Goal: Entertainment & Leisure: Consume media (video, audio)

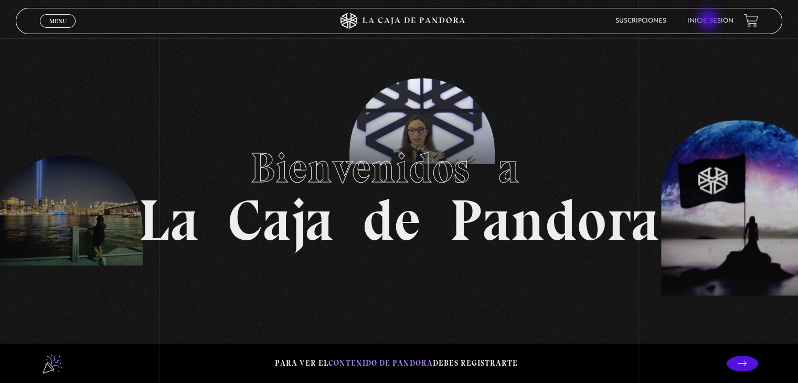
click at [709, 20] on link "Inicie sesión" at bounding box center [710, 21] width 46 height 6
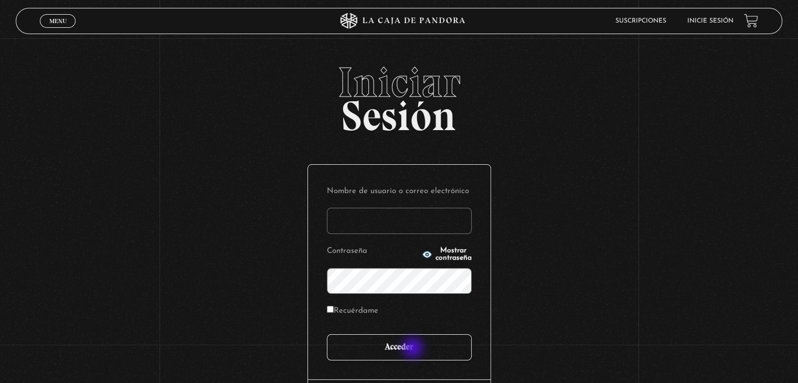
type input "valeaceved26@gmail.com"
click at [414, 349] on input "Acceder" at bounding box center [399, 347] width 145 height 26
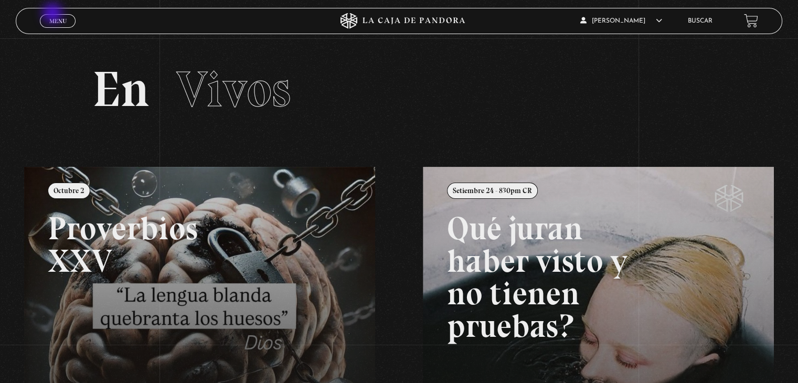
click at [54, 14] on link "Menu Cerrar" at bounding box center [58, 21] width 36 height 14
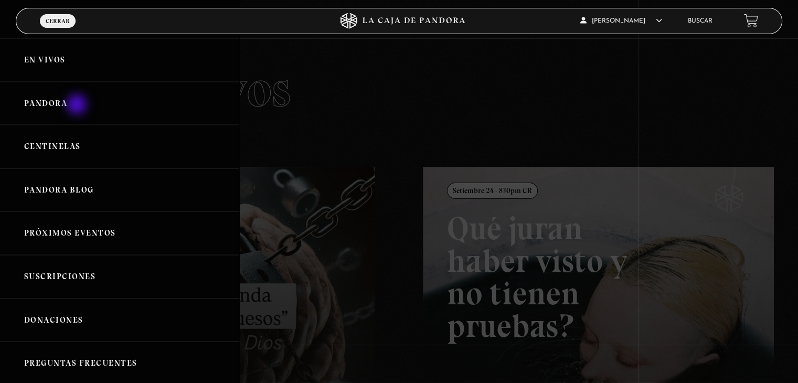
click at [78, 105] on link "Pandora" at bounding box center [119, 104] width 239 height 44
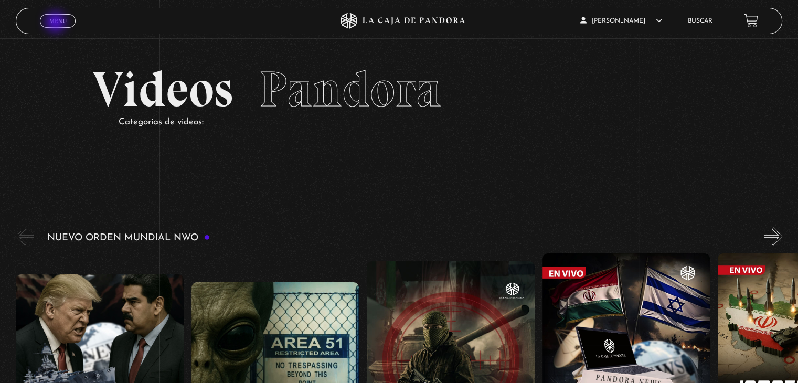
click at [57, 23] on span "Menu" at bounding box center [57, 21] width 17 height 6
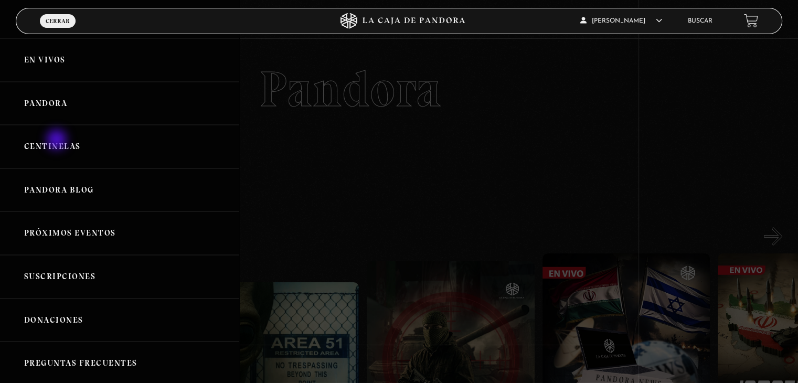
click at [58, 141] on link "Centinelas" at bounding box center [119, 147] width 239 height 44
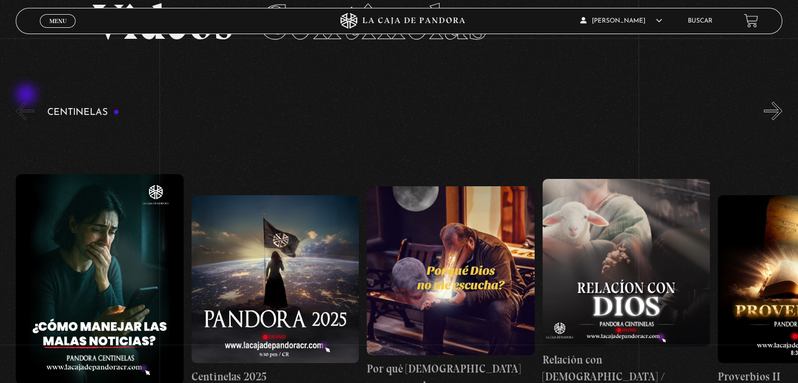
scroll to position [157, 0]
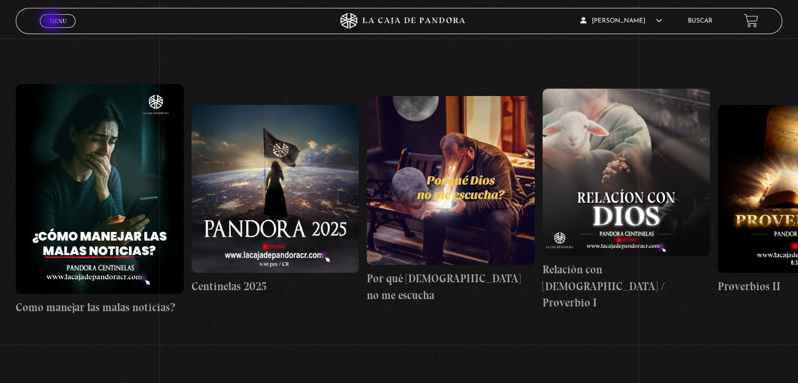
click at [52, 21] on span "Menu" at bounding box center [57, 21] width 17 height 6
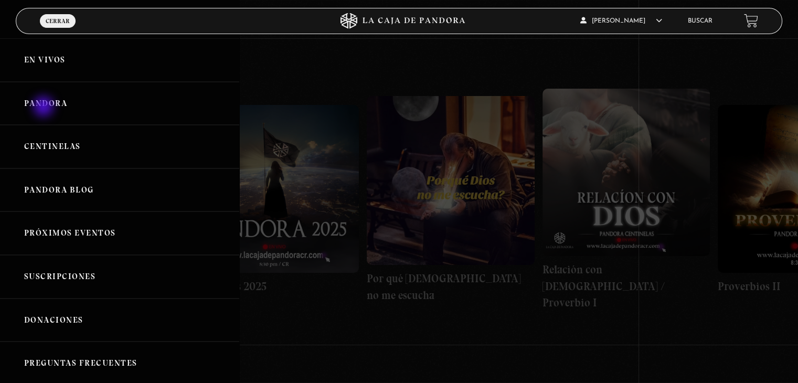
click at [45, 107] on link "Pandora" at bounding box center [119, 104] width 239 height 44
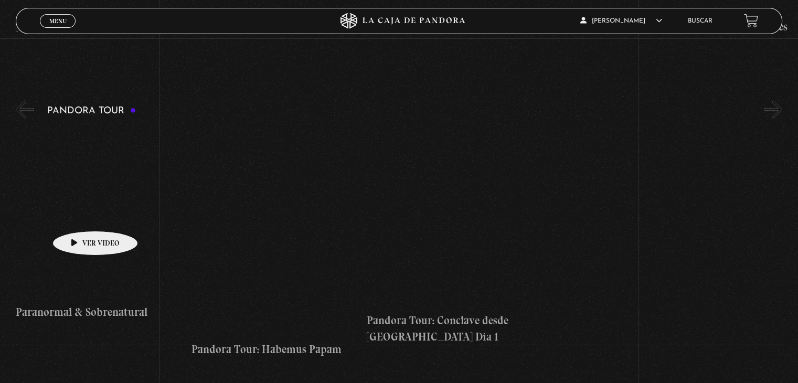
scroll to position [787, 0]
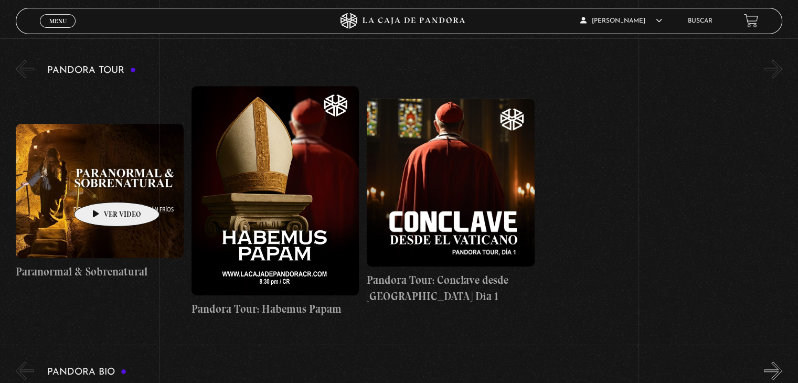
drag, startPoint x: 100, startPoint y: 186, endPoint x: 65, endPoint y: 207, distance: 40.6
click at [65, 207] on figure at bounding box center [99, 191] width 167 height 134
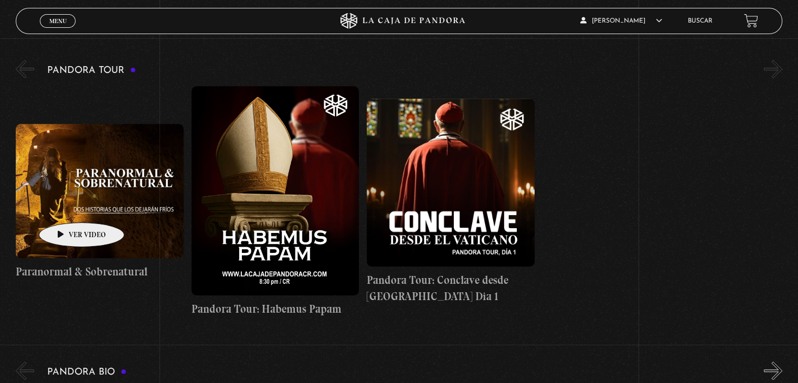
click at [65, 207] on figure at bounding box center [99, 191] width 167 height 134
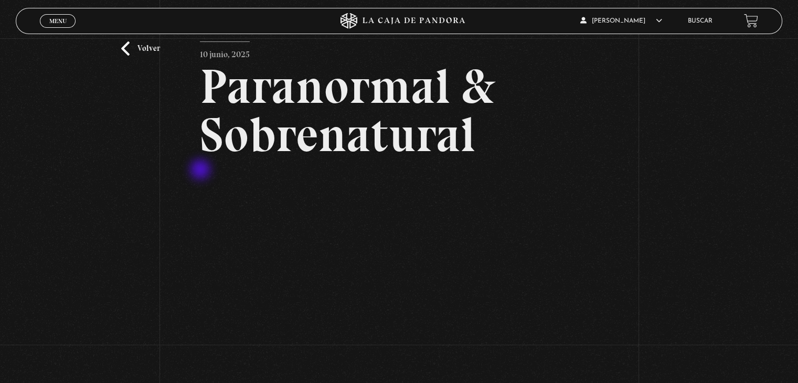
scroll to position [52, 0]
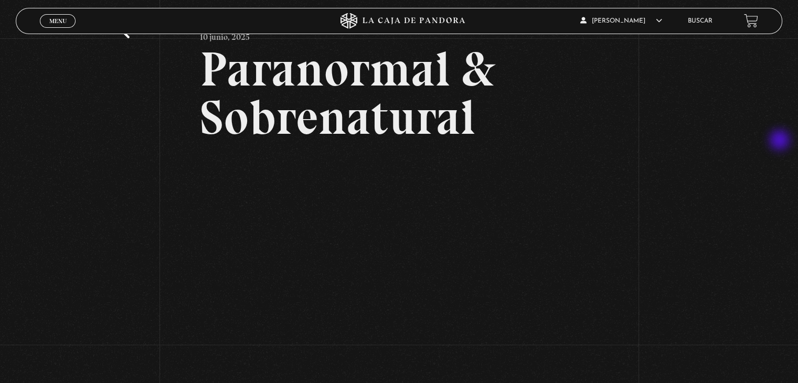
click at [780, 141] on div "Volver 10 junio, 2025 Paranormal & Sobrenatural WhatsApp Twitter Messenger Email" at bounding box center [399, 208] width 798 height 444
